Goal: Task Accomplishment & Management: Use online tool/utility

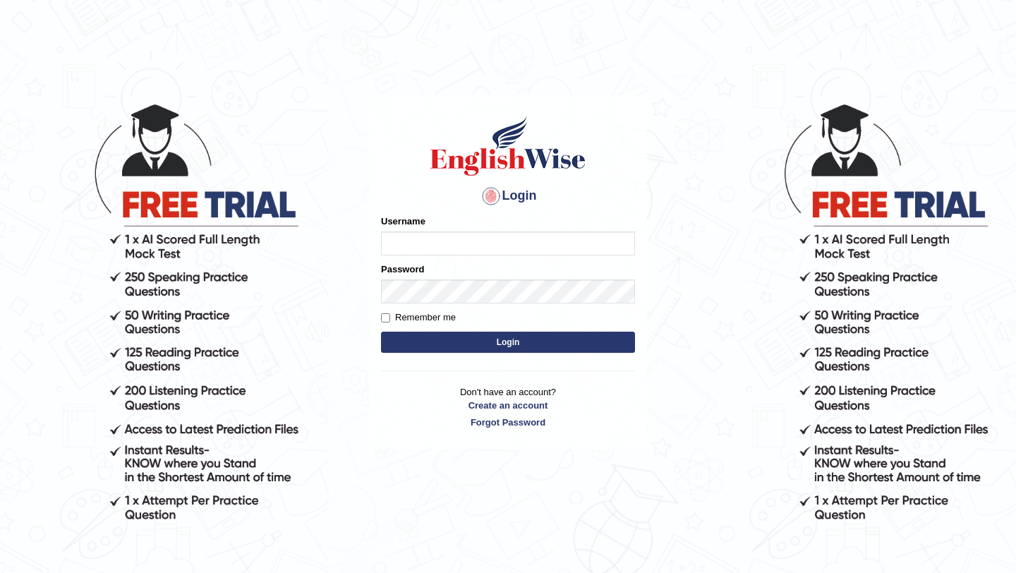
type input "manishas_mt"
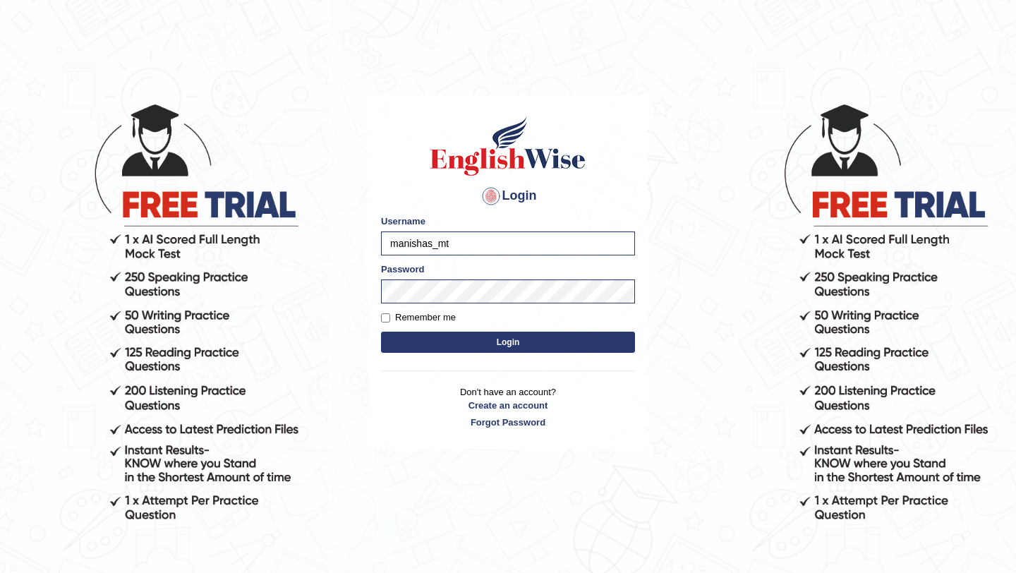
click at [456, 339] on button "Login" at bounding box center [508, 341] width 254 height 21
click at [386, 324] on label "Remember me" at bounding box center [418, 317] width 75 height 14
click at [386, 322] on input "Remember me" at bounding box center [385, 317] width 9 height 9
checkbox input "true"
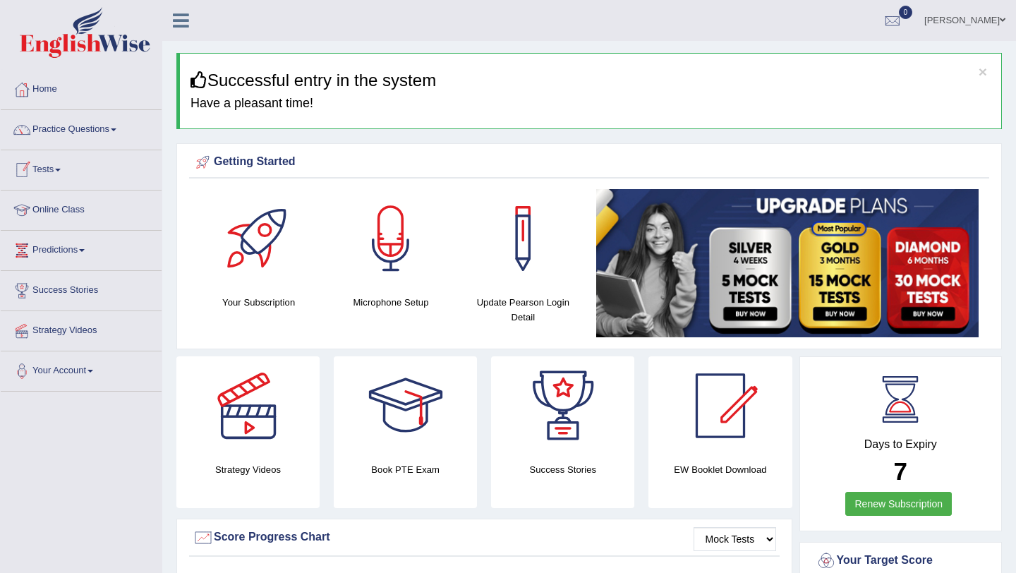
click at [72, 173] on link "Tests" at bounding box center [81, 167] width 161 height 35
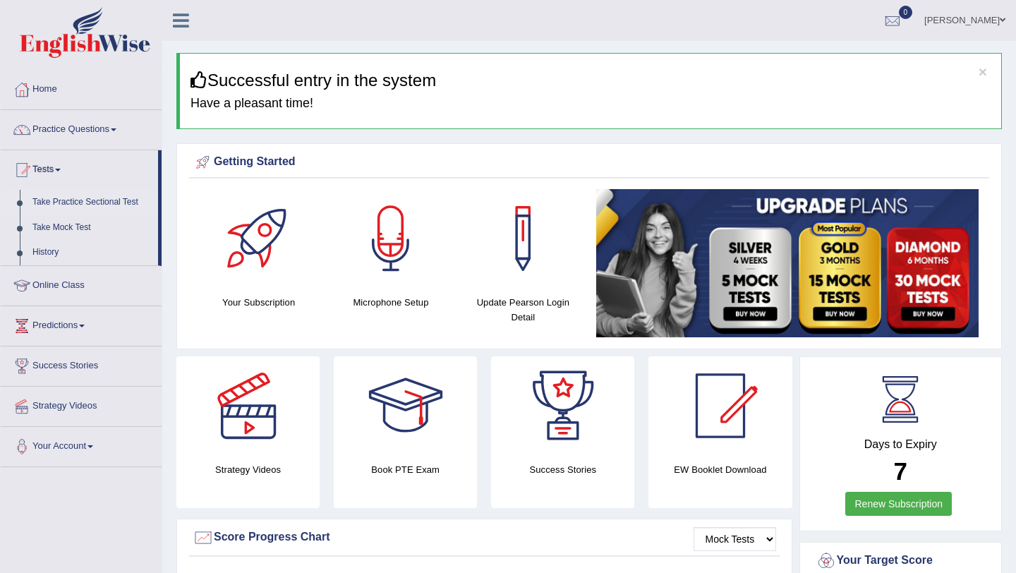
click at [68, 202] on link "Take Practice Sectional Test" at bounding box center [92, 202] width 132 height 25
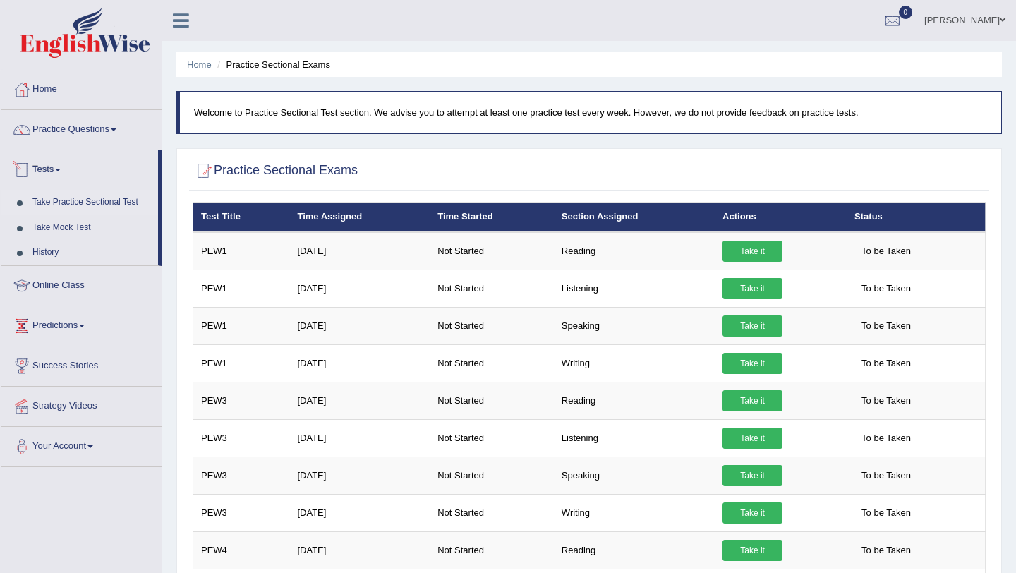
click at [50, 169] on link "Tests" at bounding box center [79, 167] width 157 height 35
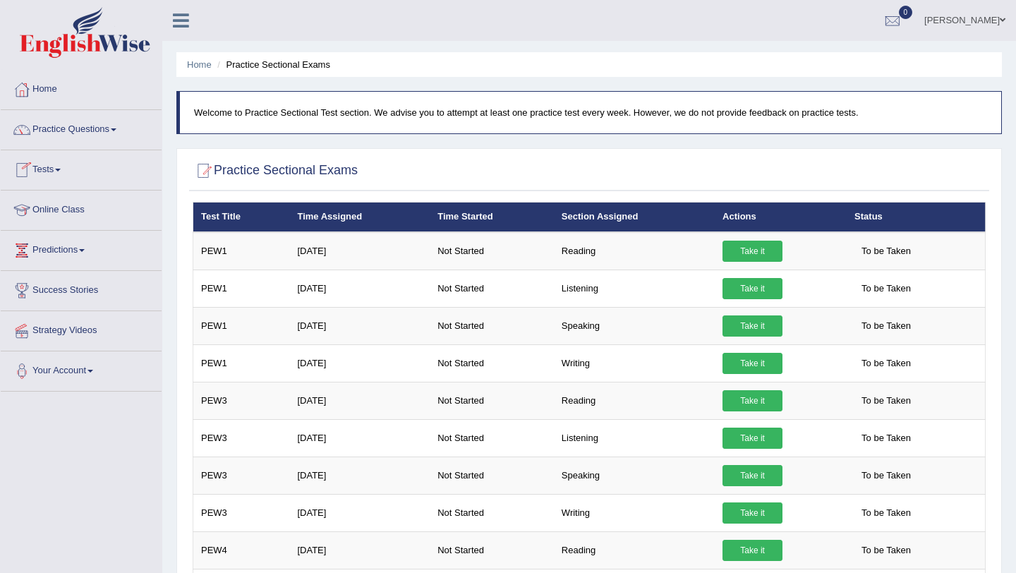
click at [50, 169] on link "Tests" at bounding box center [81, 167] width 161 height 35
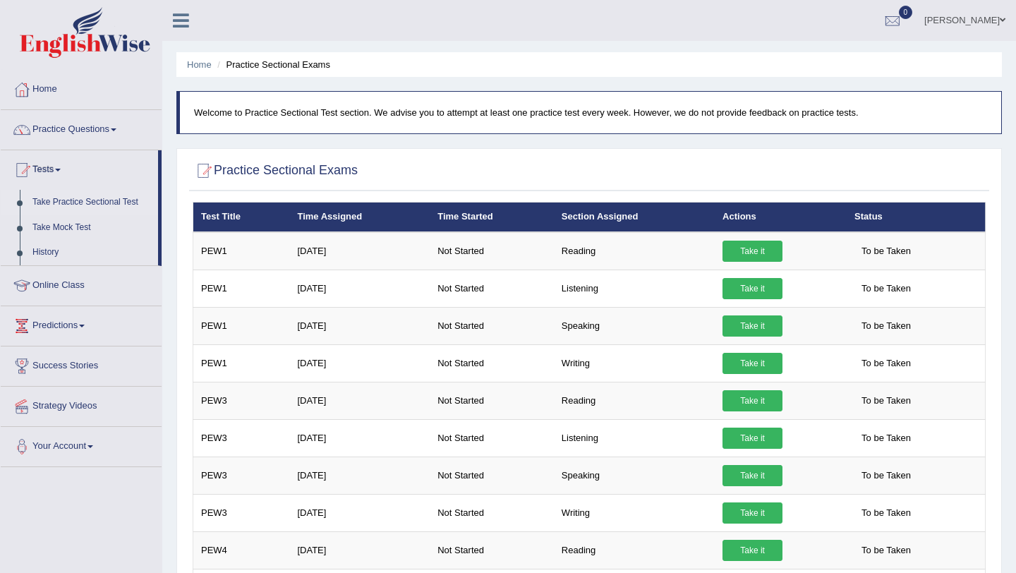
click at [64, 202] on link "Take Practice Sectional Test" at bounding box center [92, 202] width 132 height 25
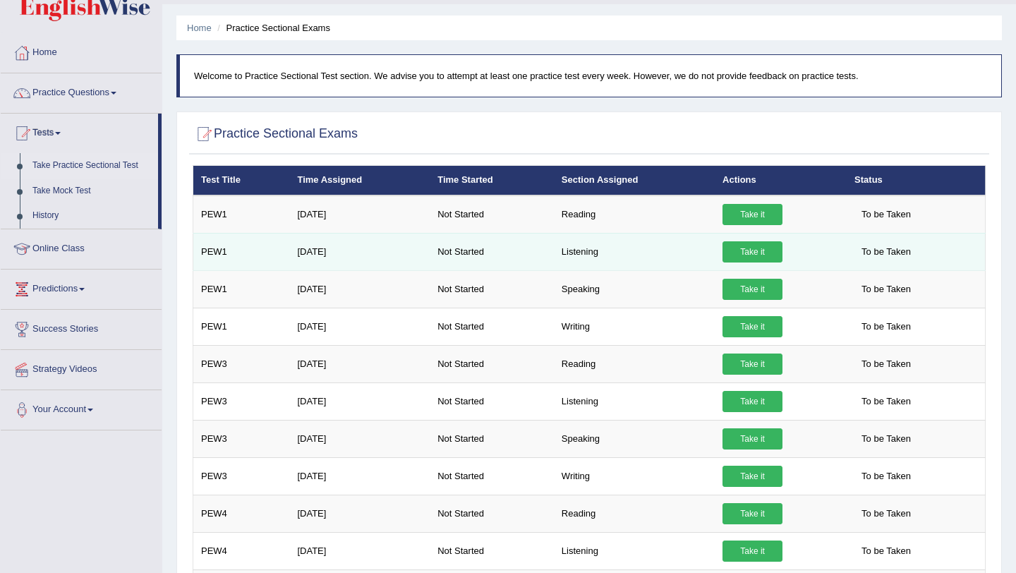
scroll to position [54, 0]
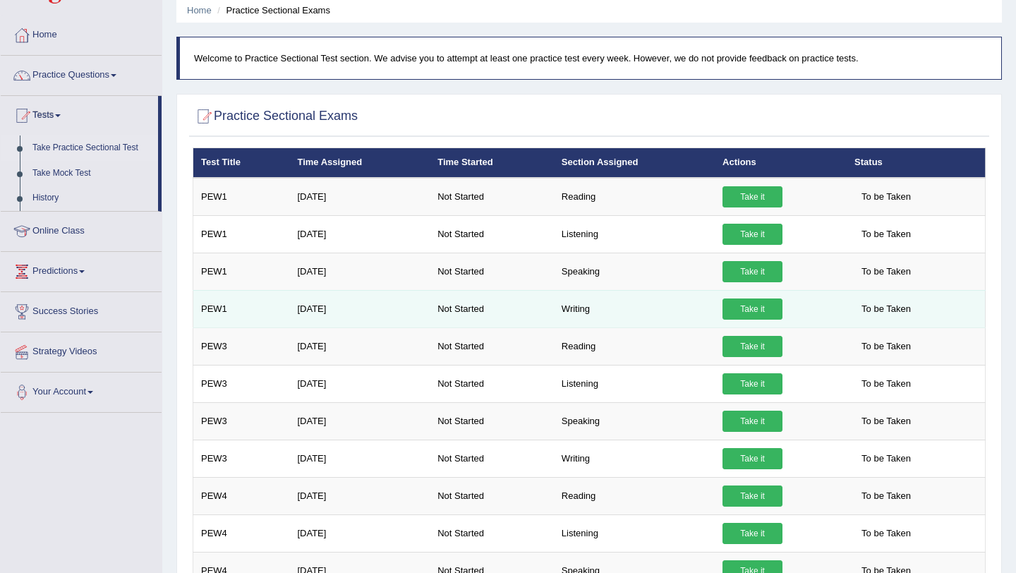
click at [744, 305] on link "Take it" at bounding box center [752, 308] width 60 height 21
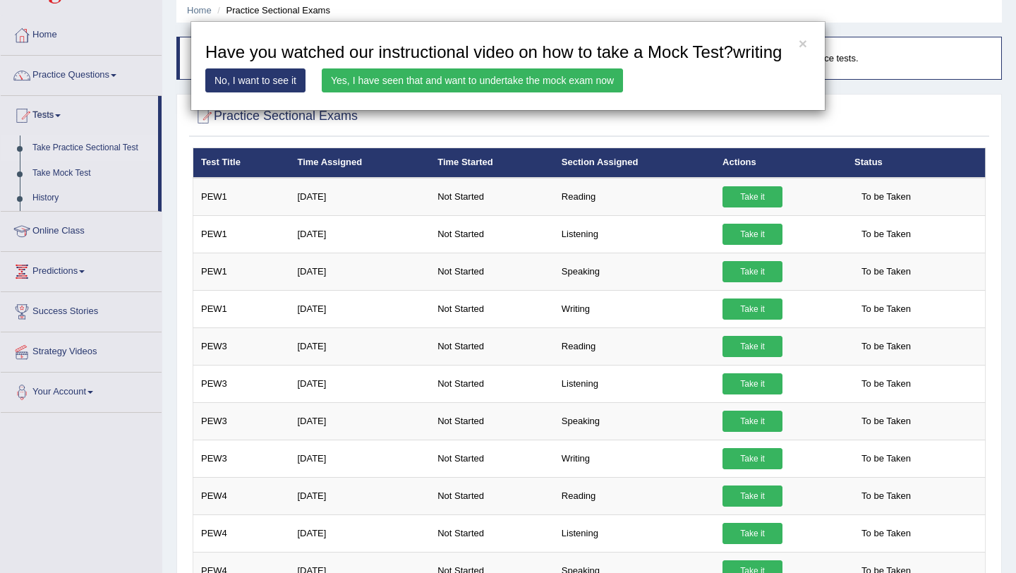
click at [257, 92] on link "No, I want to see it" at bounding box center [255, 80] width 100 height 24
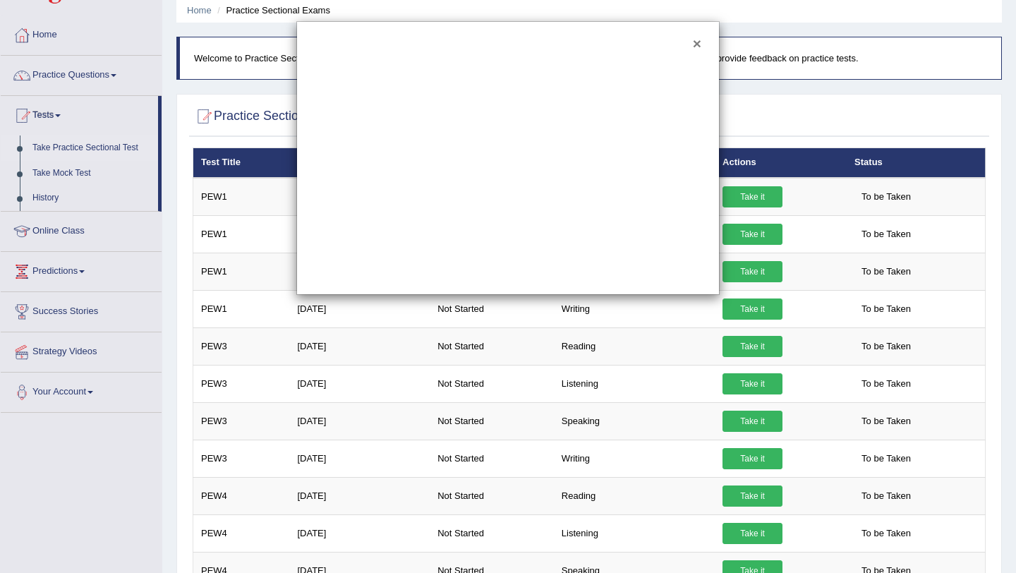
click at [696, 47] on button "×" at bounding box center [697, 43] width 8 height 15
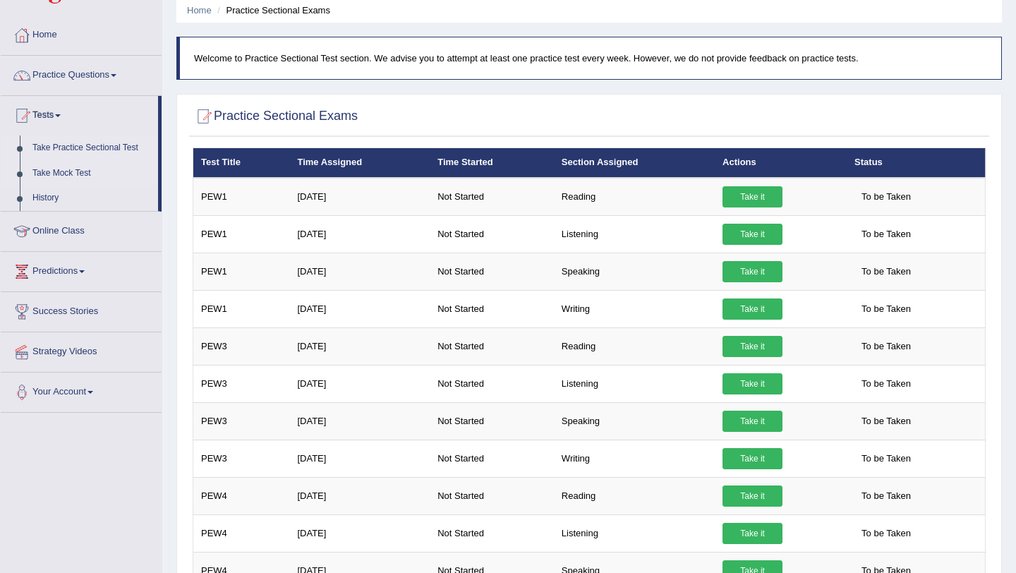
click at [64, 176] on link "Take Mock Test" at bounding box center [92, 173] width 132 height 25
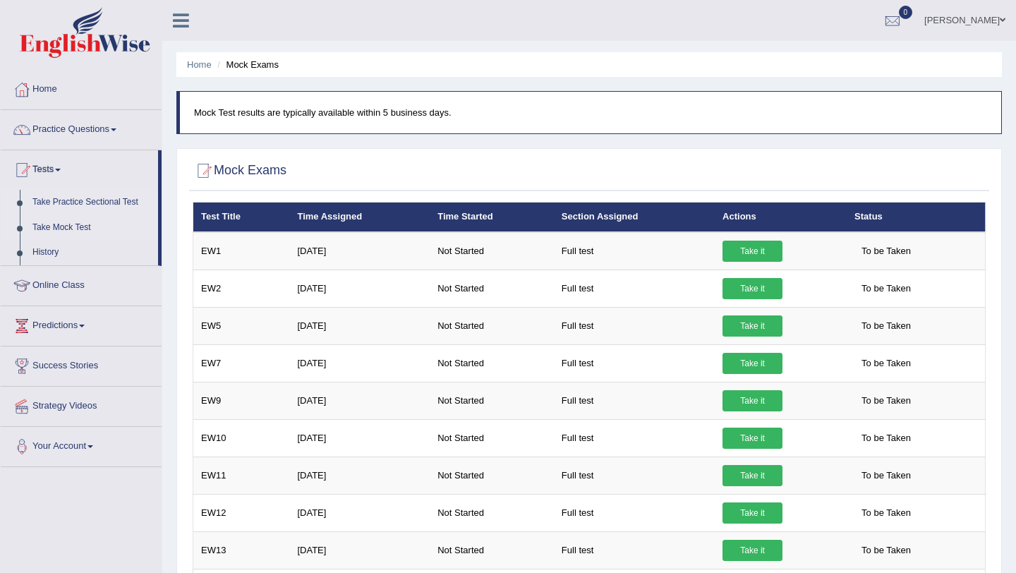
click at [59, 204] on link "Take Practice Sectional Test" at bounding box center [92, 202] width 132 height 25
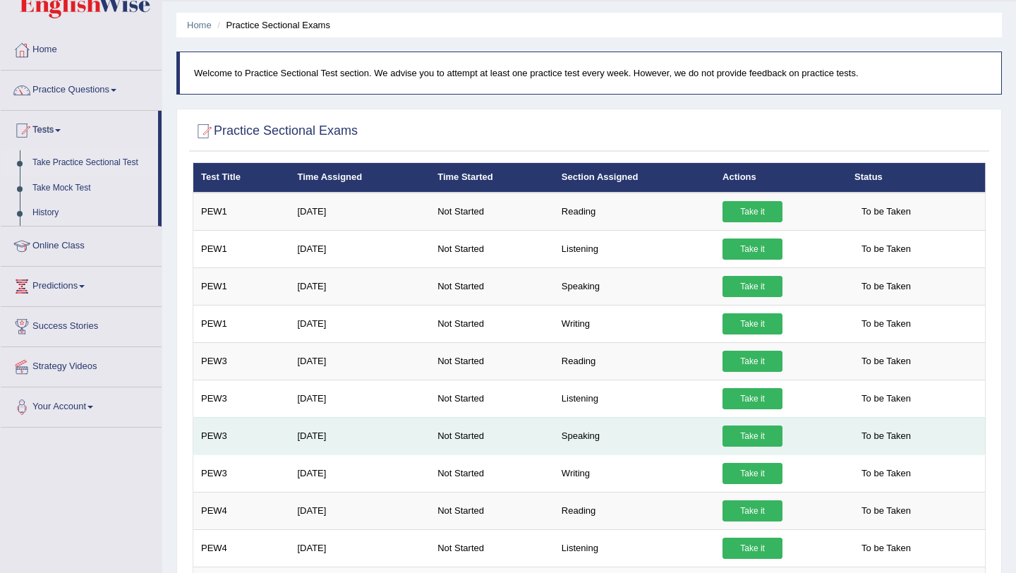
scroll to position [49, 0]
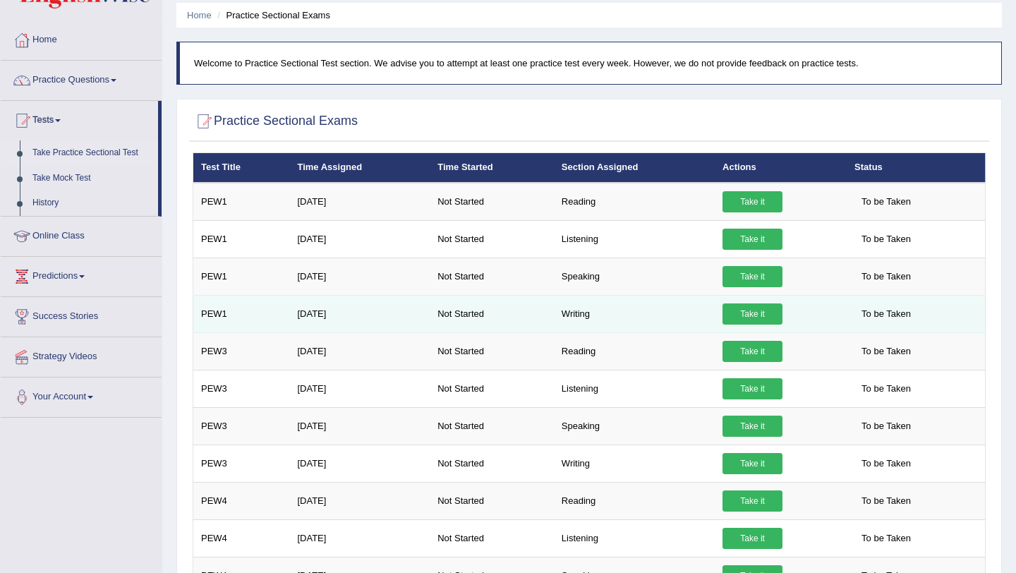
click at [745, 311] on link "Take it" at bounding box center [752, 313] width 60 height 21
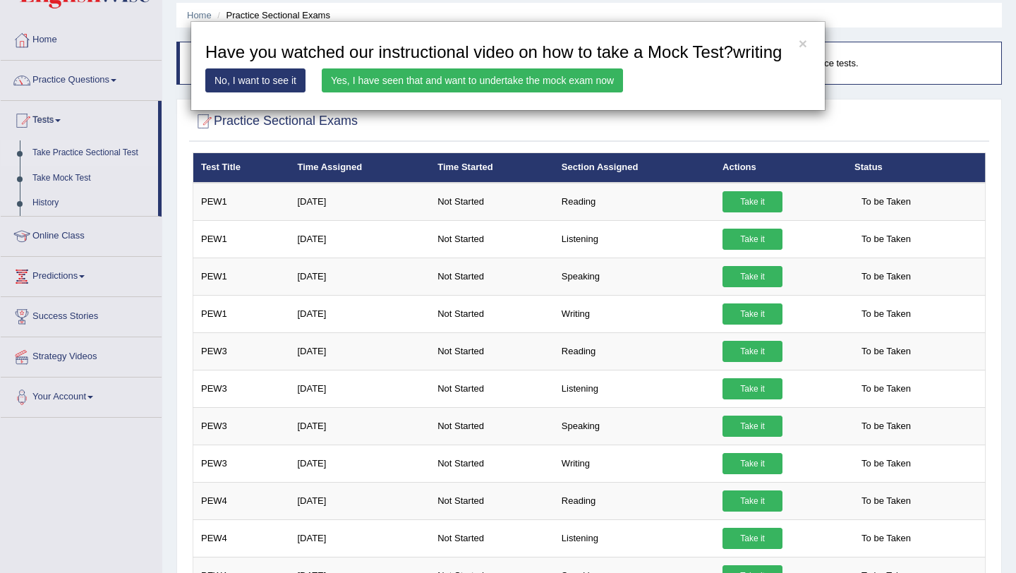
click at [496, 92] on link "Yes, I have seen that and want to undertake the mock exam now" at bounding box center [472, 80] width 301 height 24
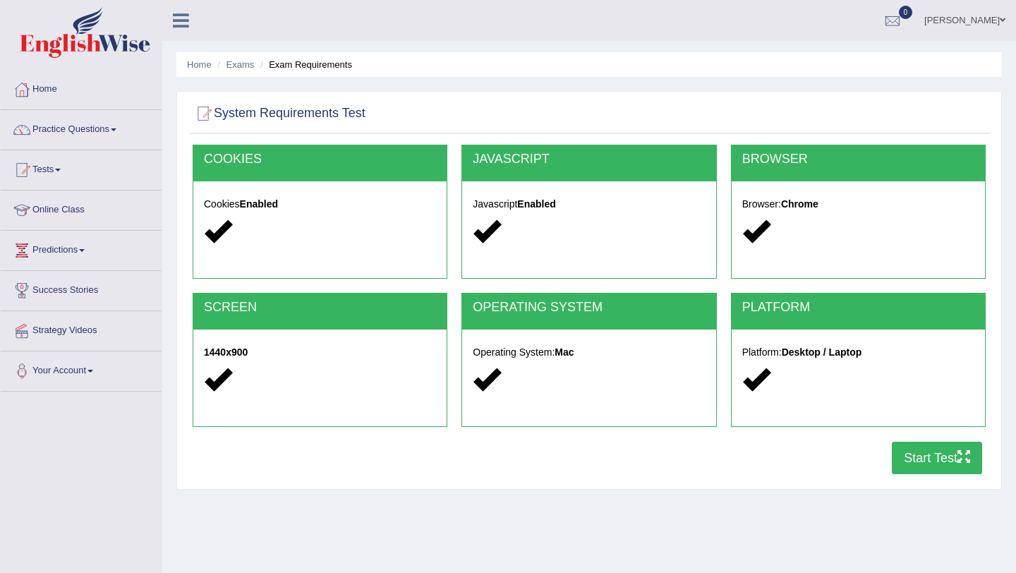
click at [935, 452] on button "Start Test" at bounding box center [936, 457] width 90 height 32
click at [54, 177] on link "Tests" at bounding box center [81, 167] width 161 height 35
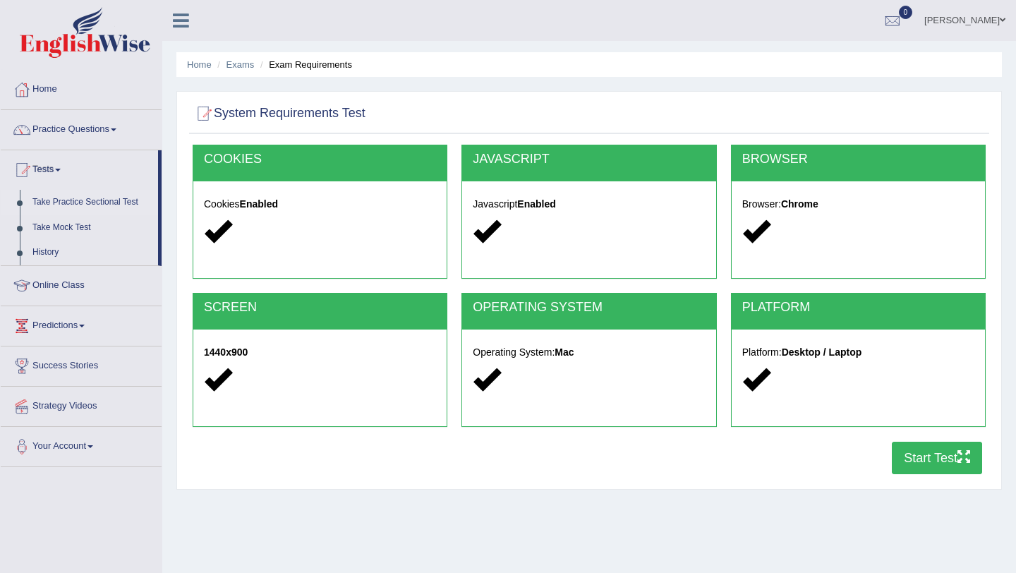
click at [70, 202] on link "Take Practice Sectional Test" at bounding box center [92, 202] width 132 height 25
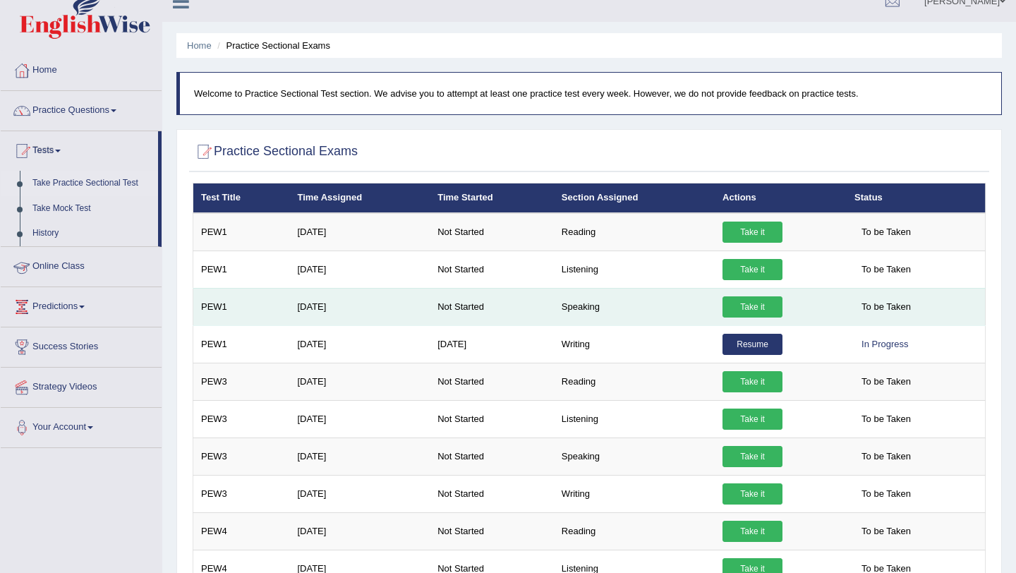
scroll to position [20, 0]
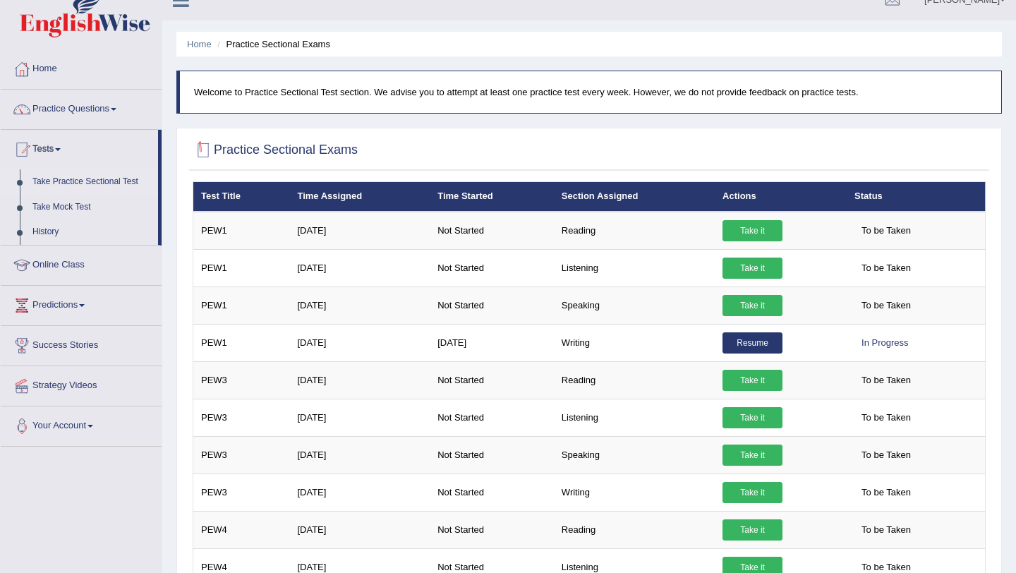
click at [205, 148] on div at bounding box center [203, 150] width 21 height 21
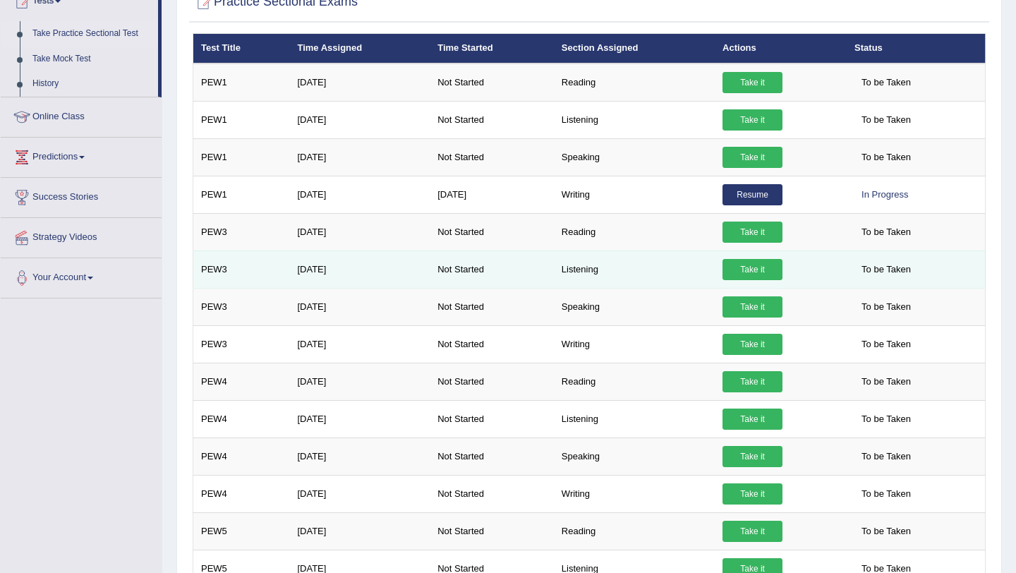
scroll to position [159, 0]
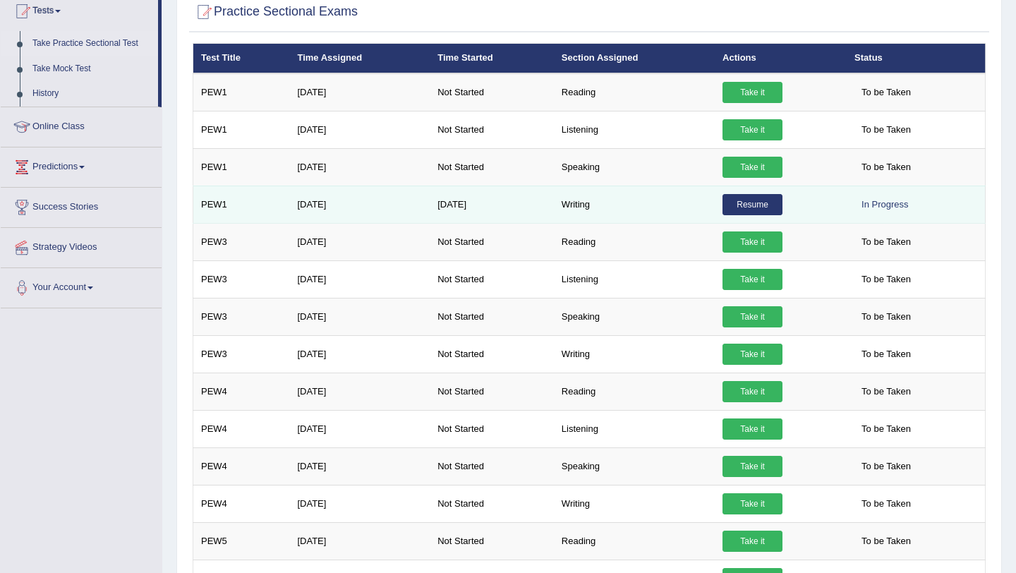
click at [737, 207] on link "Resume" at bounding box center [752, 204] width 60 height 21
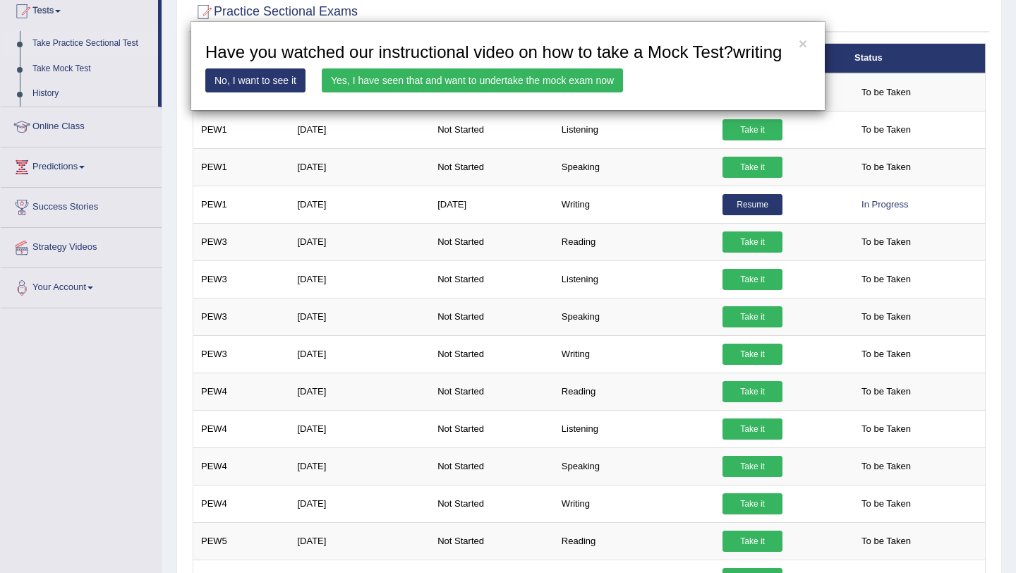
click at [277, 92] on link "No, I want to see it" at bounding box center [255, 80] width 100 height 24
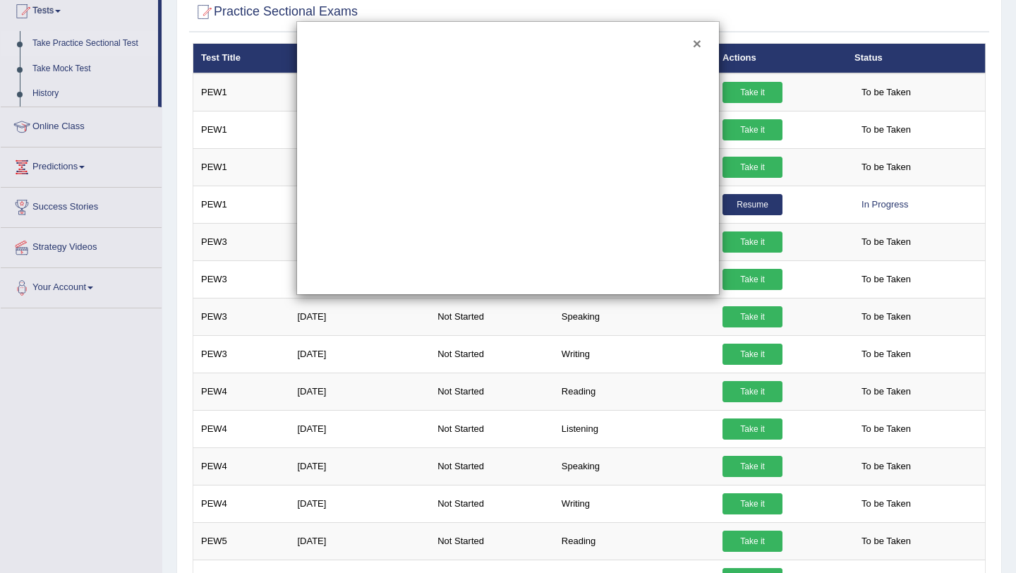
click at [693, 42] on button "×" at bounding box center [697, 43] width 8 height 15
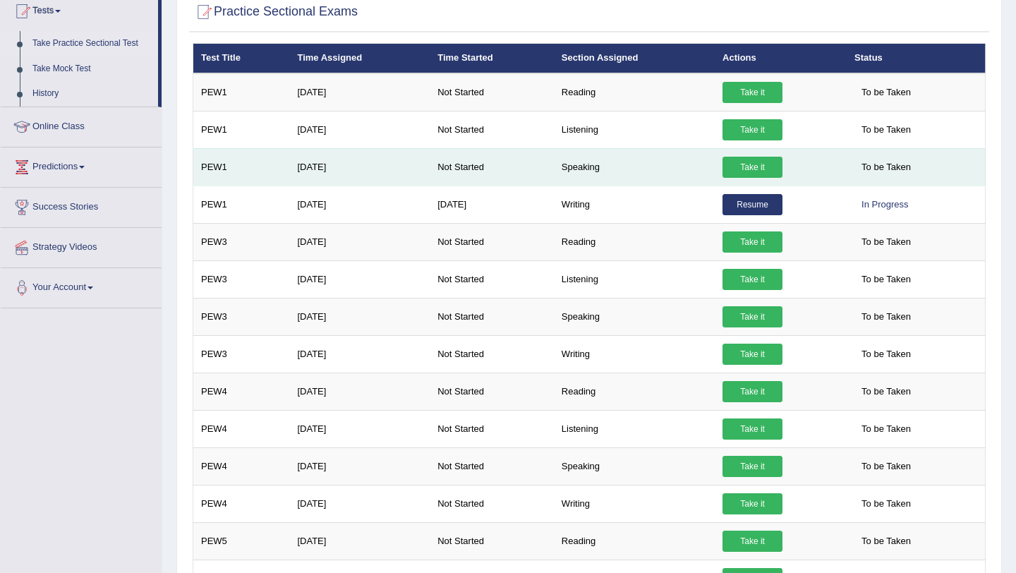
scroll to position [0, 0]
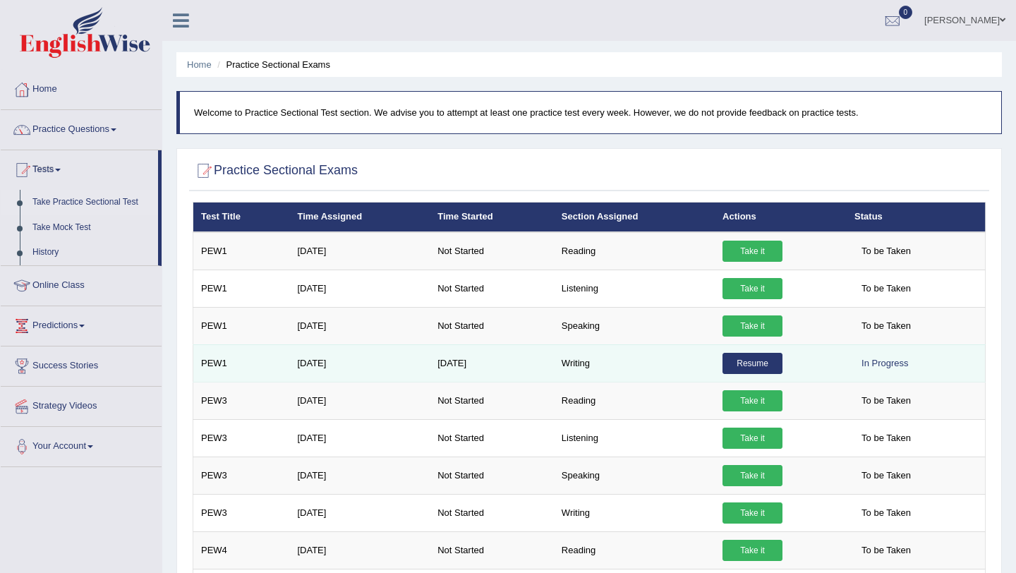
click at [760, 365] on link "Resume" at bounding box center [752, 363] width 60 height 21
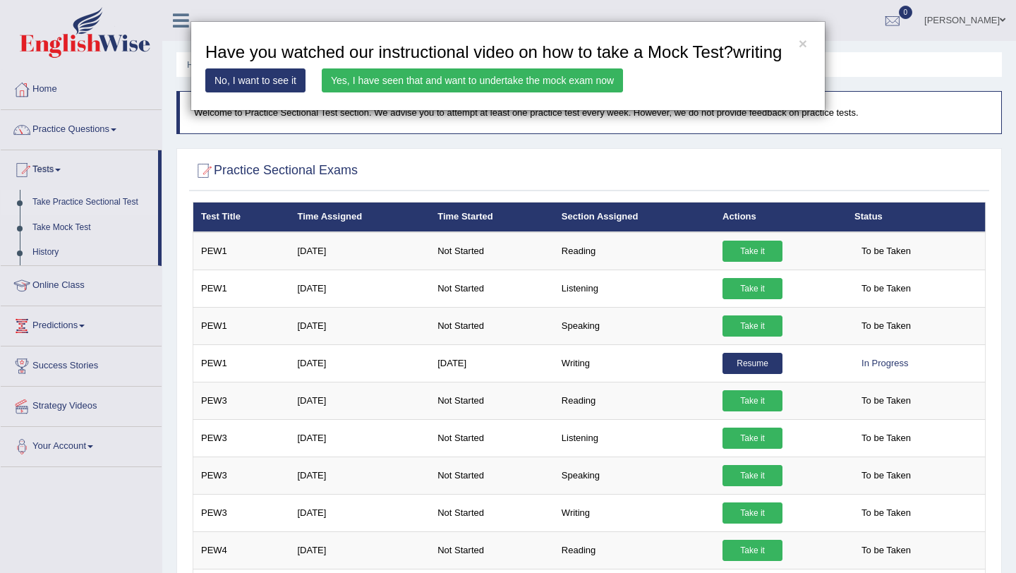
click at [410, 92] on link "Yes, I have seen that and want to undertake the mock exam now" at bounding box center [472, 80] width 301 height 24
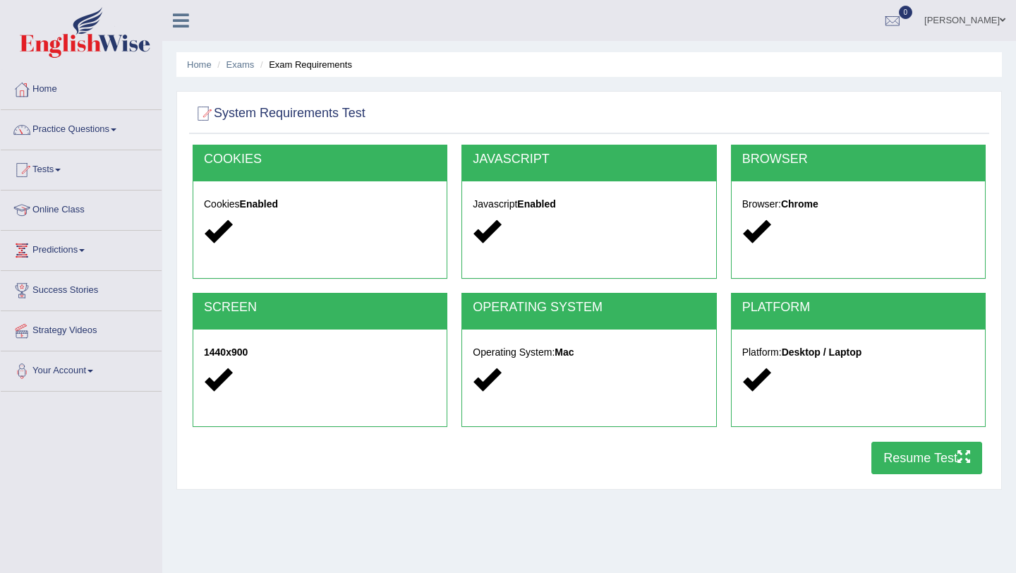
click at [578, 370] on div at bounding box center [589, 380] width 232 height 30
click at [577, 187] on div "Javascript Enabled" at bounding box center [588, 219] width 253 height 77
click at [944, 453] on button "Resume Test" at bounding box center [926, 457] width 111 height 32
